Goal: Task Accomplishment & Management: Manage account settings

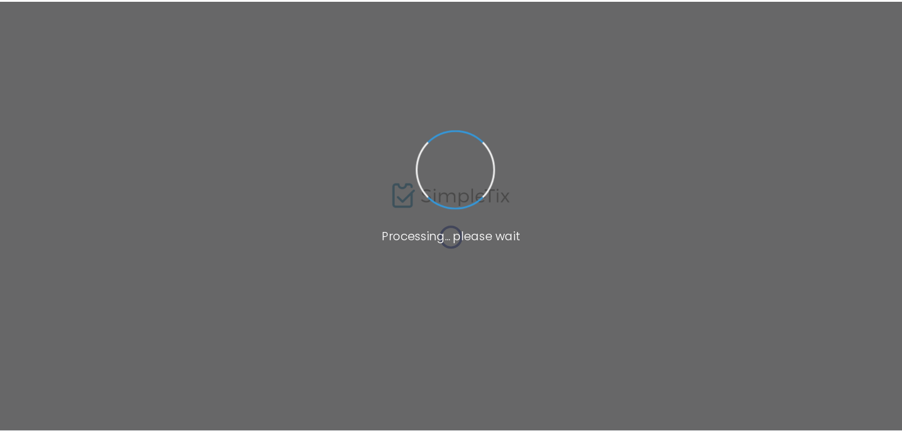
scroll to position [67, 0]
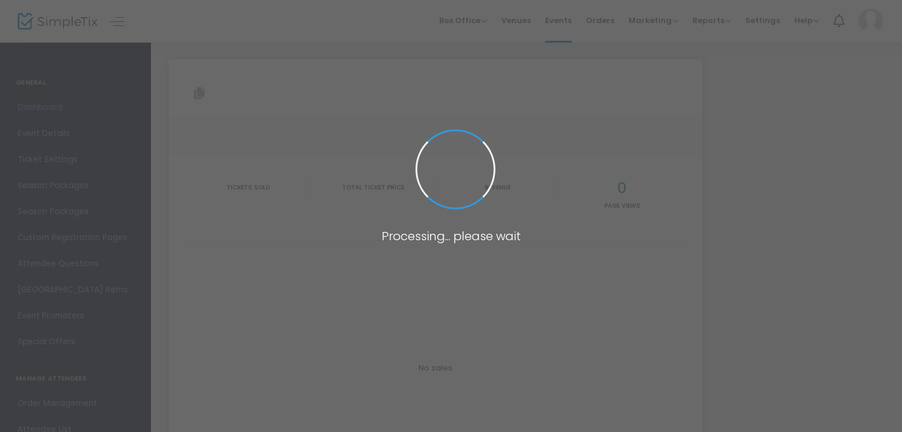
type input "[URL][DOMAIN_NAME]"
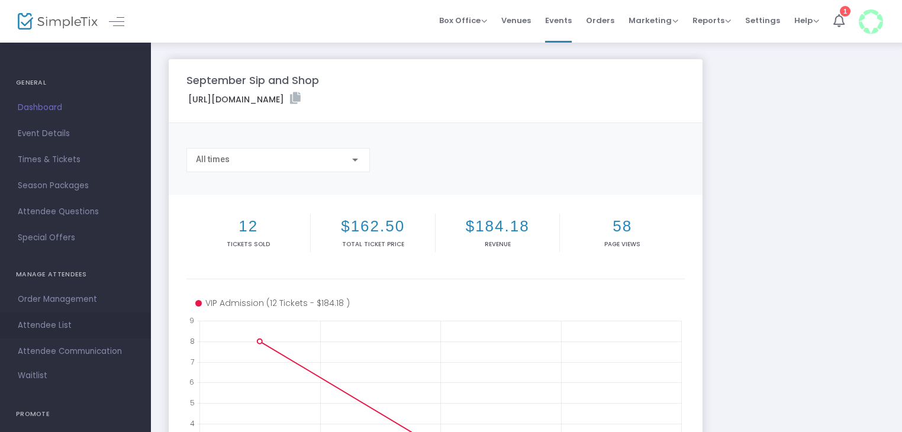
click at [45, 324] on span "Attendee List" at bounding box center [75, 325] width 115 height 15
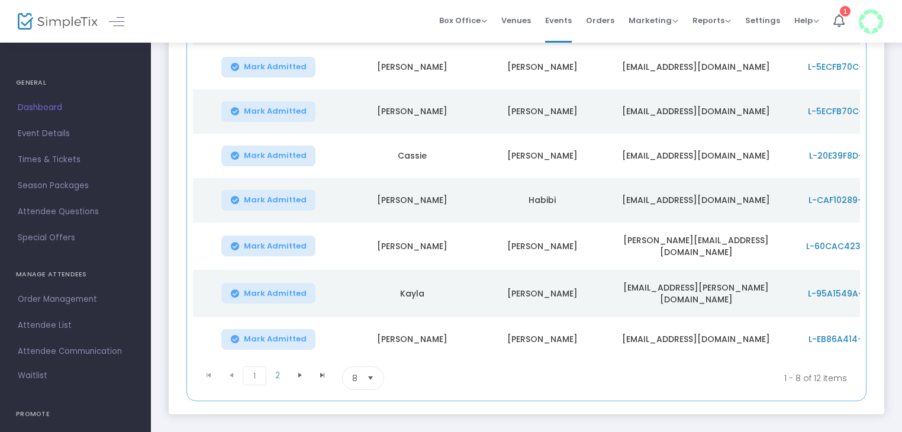
scroll to position [243, 0]
click at [300, 375] on span at bounding box center [300, 374] width 22 height 18
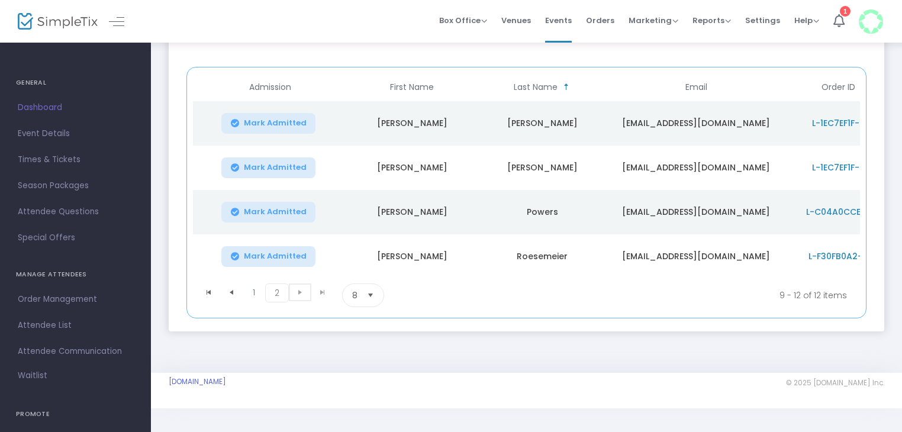
scroll to position [0, 0]
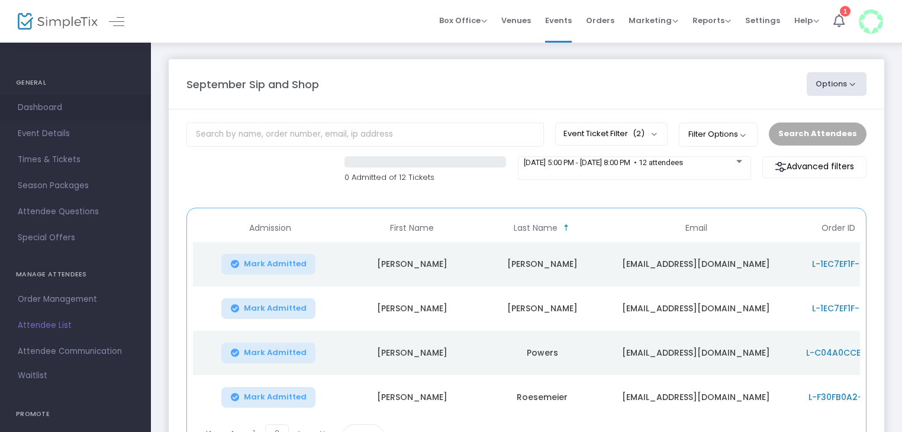
click at [33, 104] on span "Dashboard" at bounding box center [75, 107] width 115 height 15
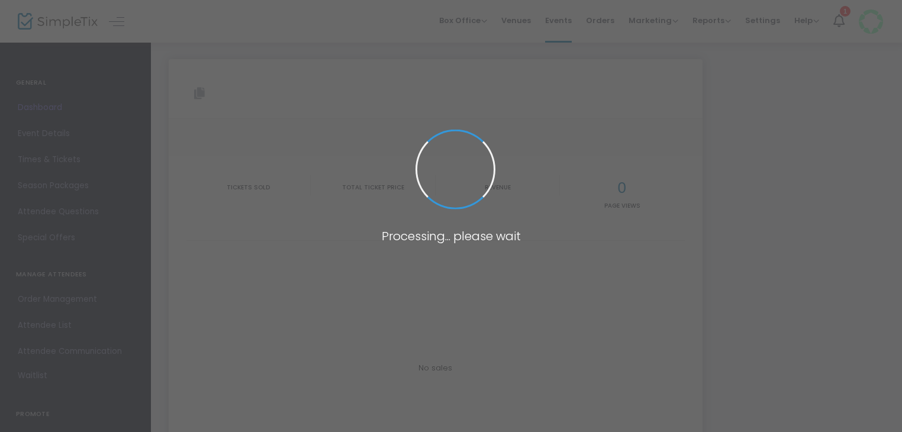
type input "[URL][DOMAIN_NAME]"
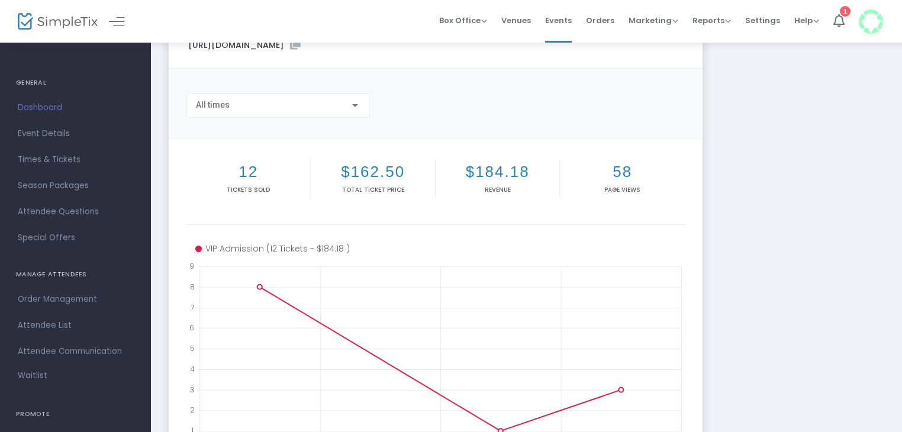
scroll to position [57, 0]
